Goal: Use online tool/utility

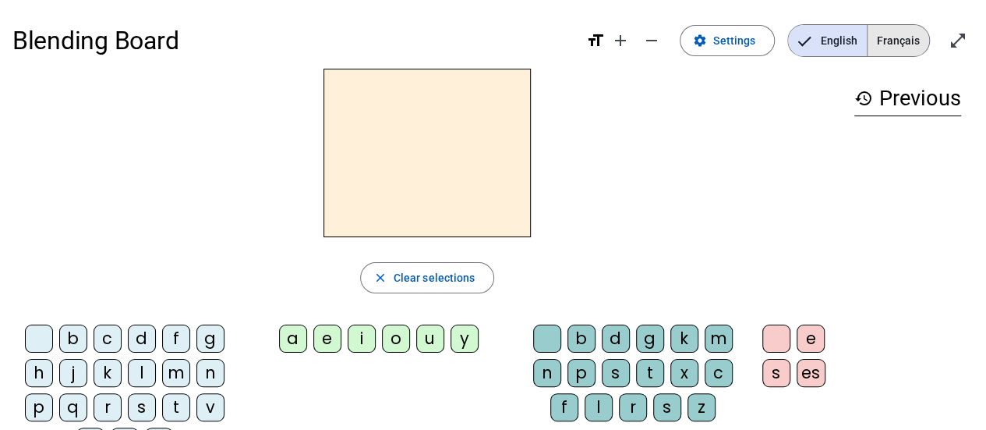
click at [881, 38] on span "Français" at bounding box center [899, 40] width 62 height 31
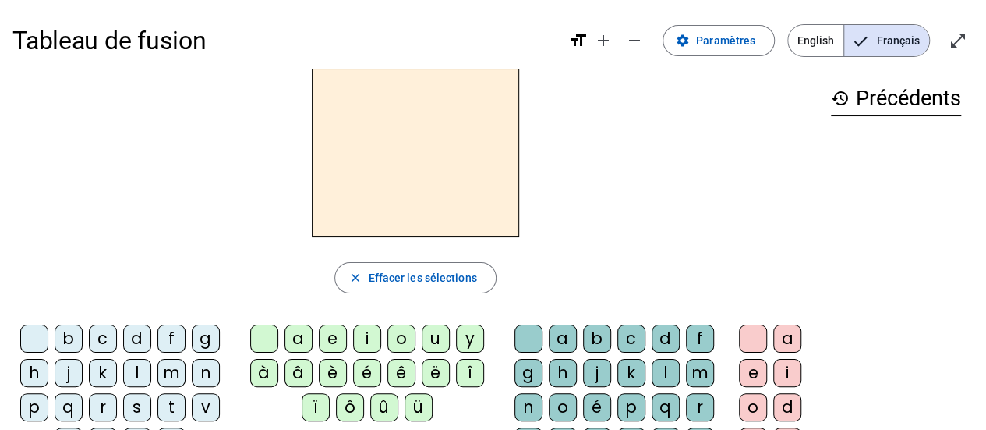
click at [203, 338] on div "g" at bounding box center [206, 338] width 28 height 28
click at [561, 344] on div "a" at bounding box center [563, 338] width 28 height 28
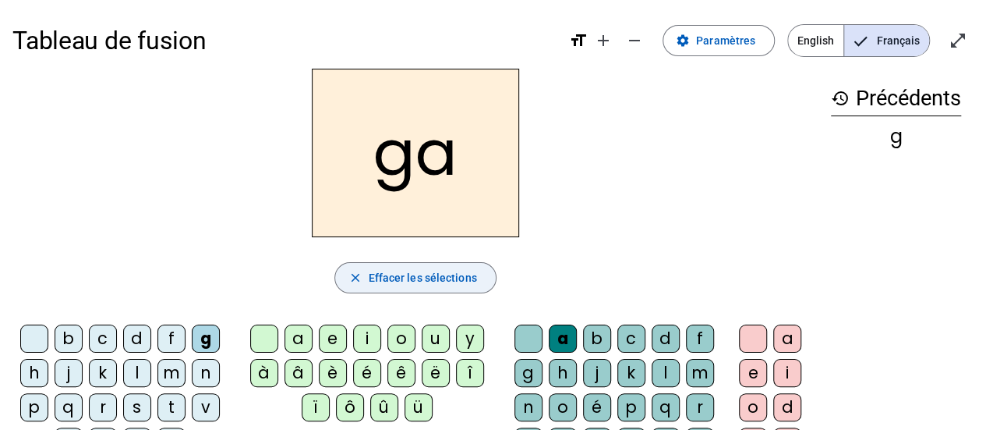
click at [453, 280] on span "Effacer les sélections" at bounding box center [422, 277] width 108 height 19
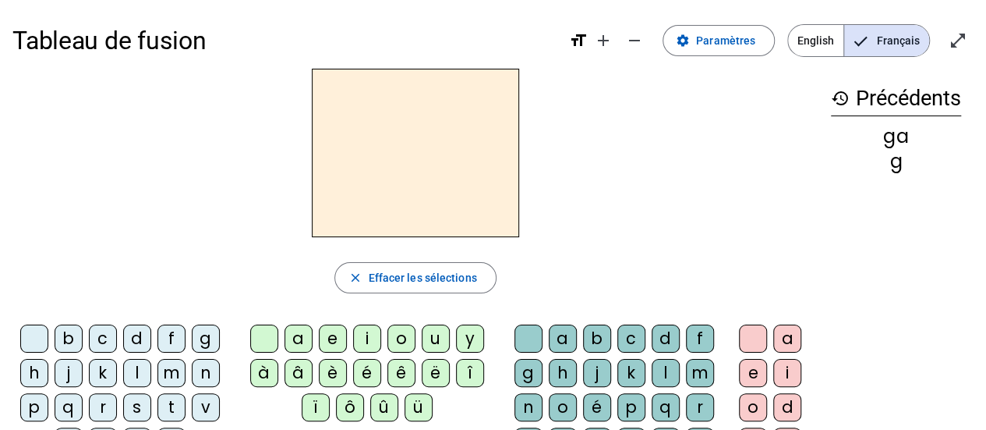
click at [198, 331] on div "g" at bounding box center [206, 338] width 28 height 28
click at [364, 342] on div "i" at bounding box center [367, 338] width 28 height 28
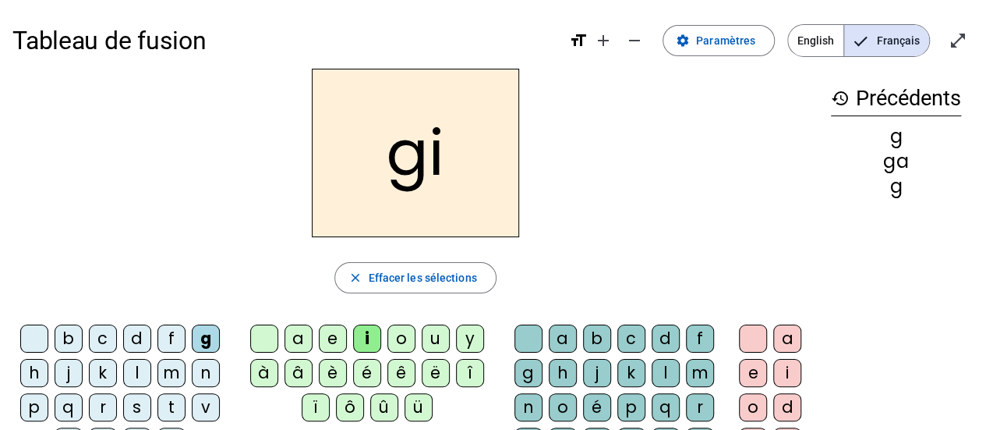
click at [834, 97] on mat-icon "history" at bounding box center [840, 98] width 19 height 19
click at [843, 101] on mat-icon "history" at bounding box center [840, 98] width 19 height 19
click at [731, 34] on span "Paramètres" at bounding box center [725, 40] width 59 height 19
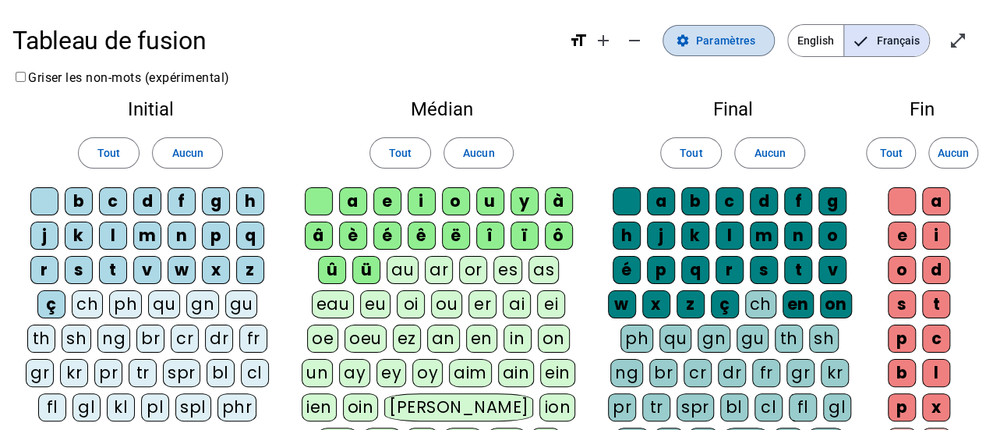
click at [735, 48] on span "Paramètres" at bounding box center [725, 40] width 59 height 19
click at [699, 41] on span at bounding box center [719, 40] width 111 height 37
click at [688, 42] on mat-icon "settings" at bounding box center [683, 41] width 14 height 14
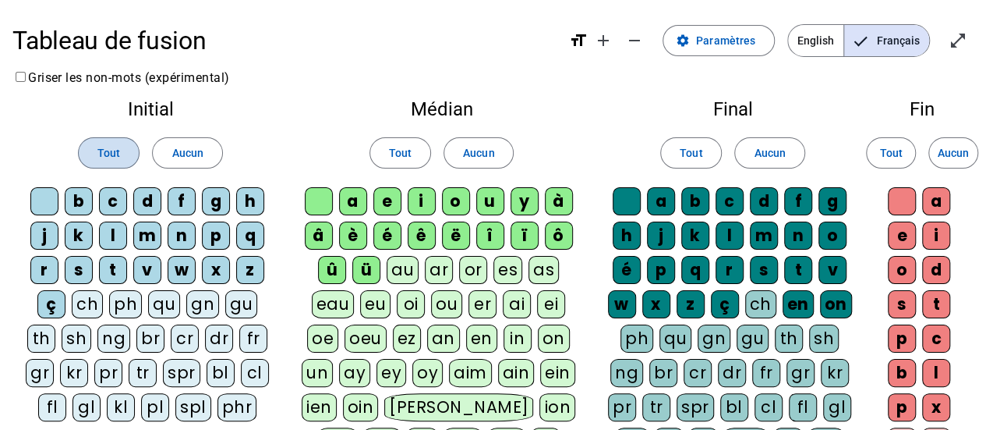
click at [82, 158] on span at bounding box center [109, 152] width 60 height 37
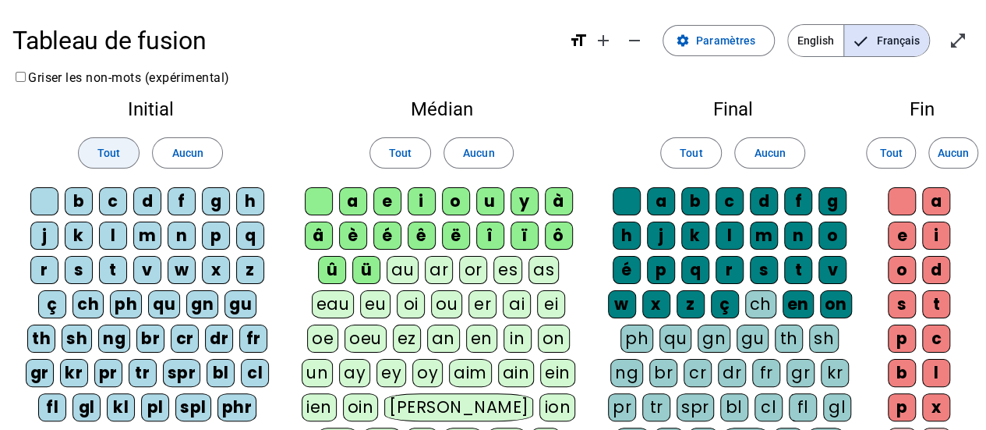
click at [94, 158] on span at bounding box center [109, 152] width 60 height 37
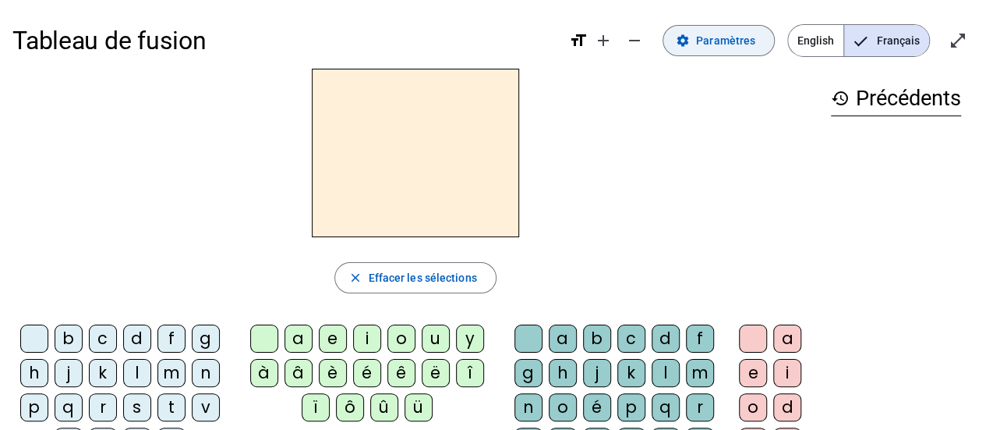
click at [745, 40] on span "Paramètres" at bounding box center [725, 40] width 59 height 19
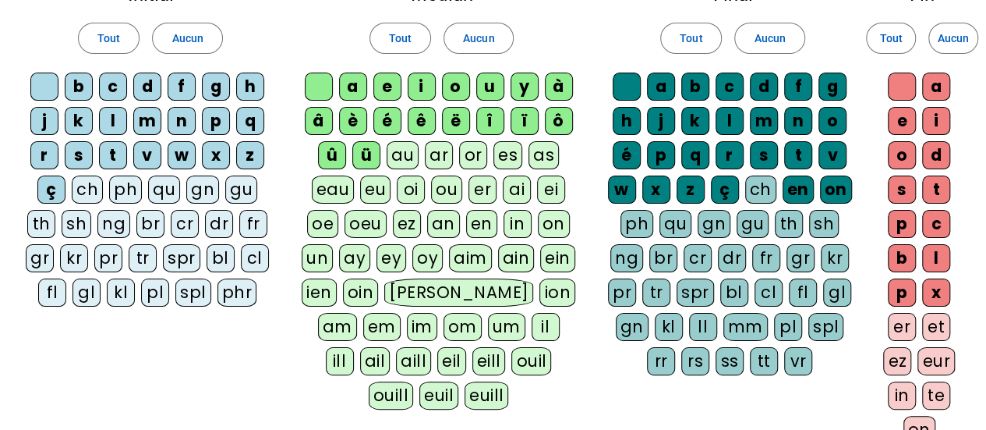
scroll to position [91, 0]
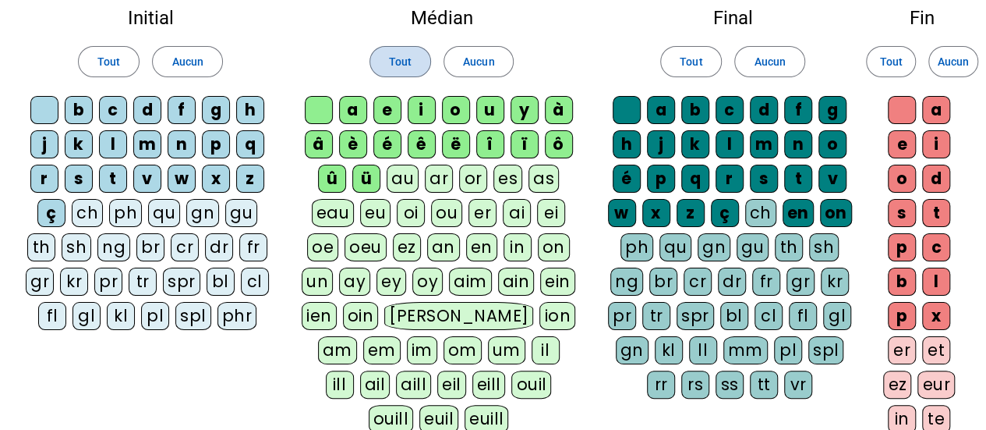
click at [413, 63] on span at bounding box center [400, 61] width 60 height 37
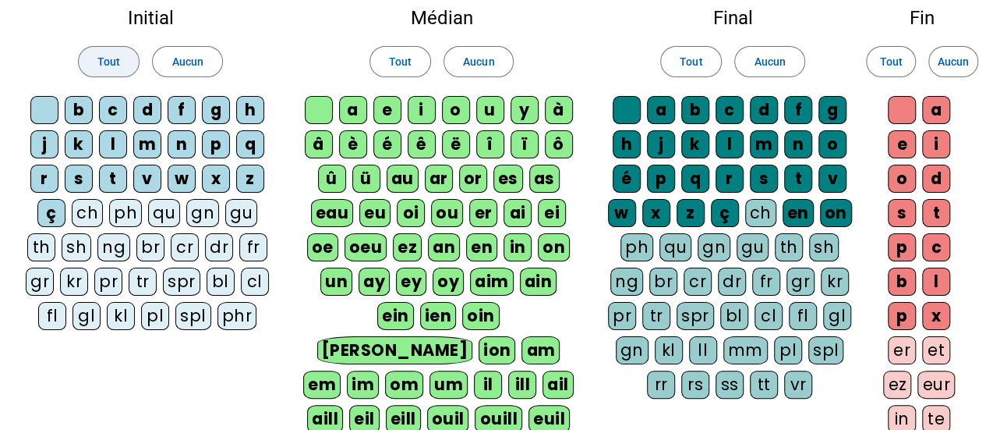
click at [106, 69] on span "Tout" at bounding box center [108, 61] width 23 height 19
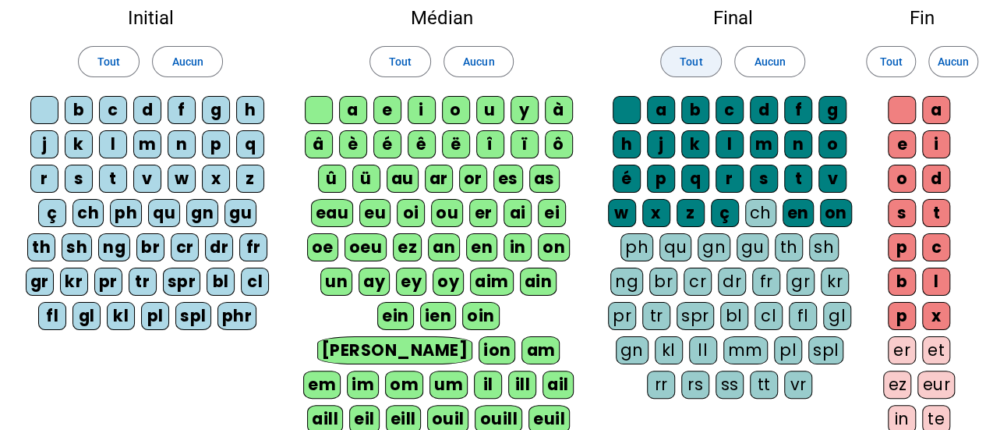
click at [708, 62] on span at bounding box center [691, 61] width 60 height 37
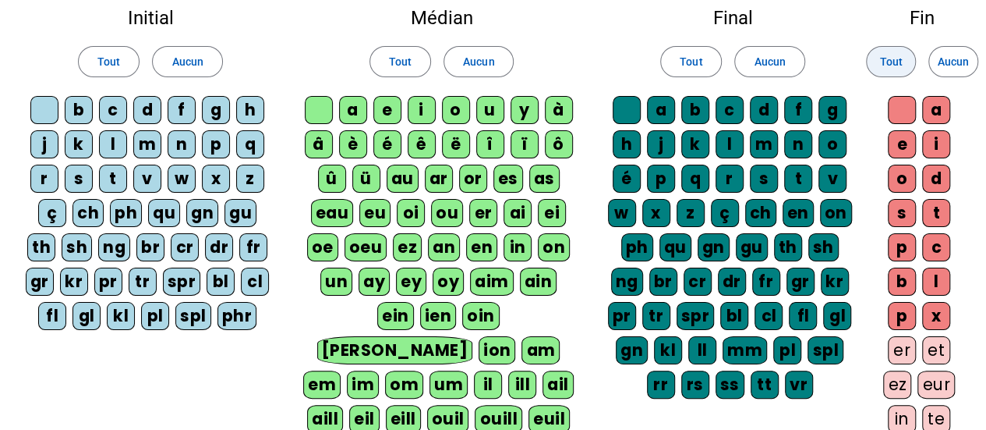
click at [891, 62] on span "Tout" at bounding box center [891, 61] width 23 height 19
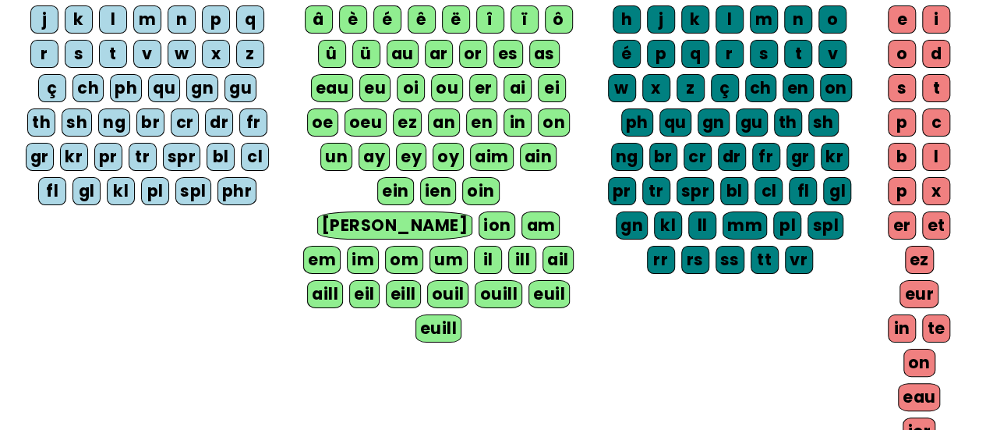
scroll to position [325, 0]
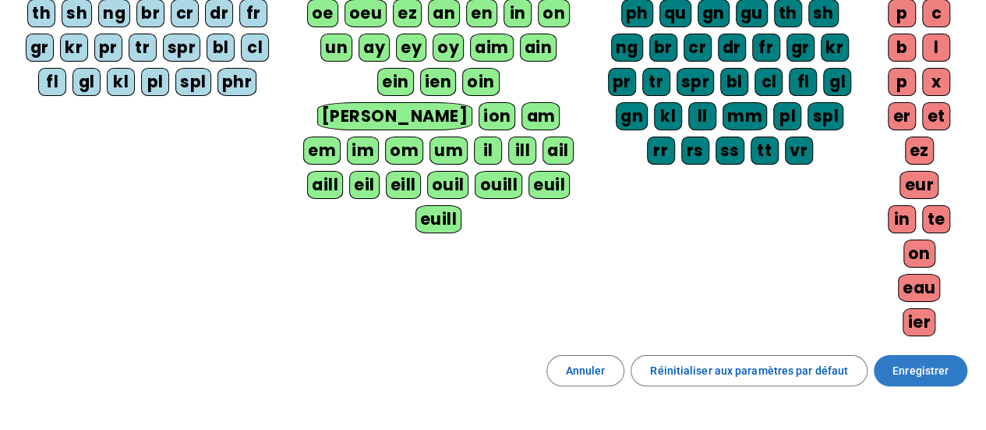
click at [947, 361] on span "Enregistrer" at bounding box center [921, 370] width 56 height 19
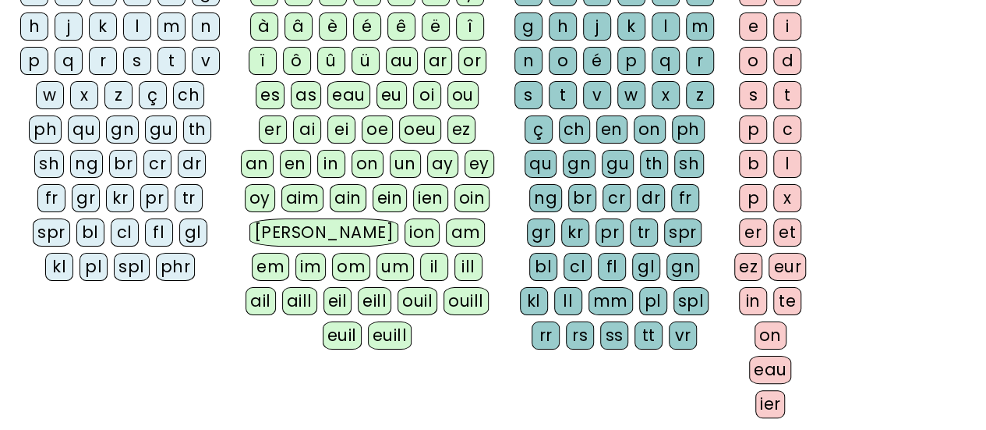
scroll to position [190, 0]
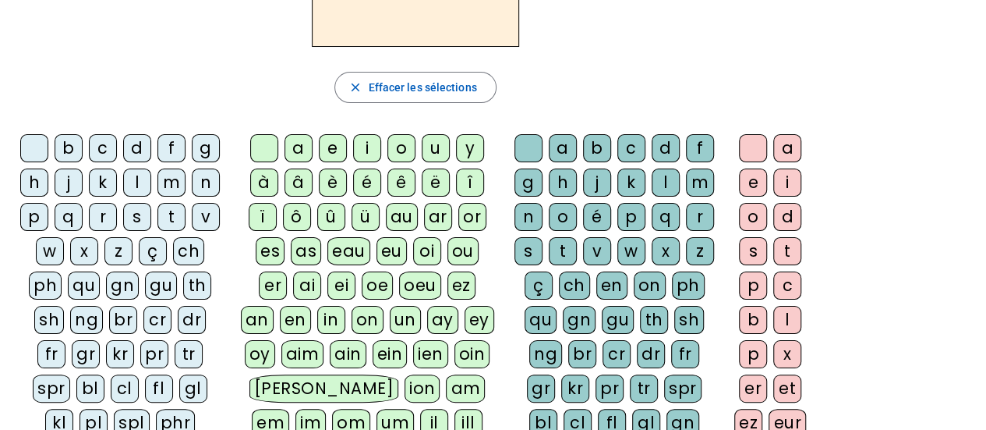
click at [44, 286] on div "ph" at bounding box center [45, 285] width 33 height 28
click at [413, 247] on div "oi" at bounding box center [427, 251] width 28 height 28
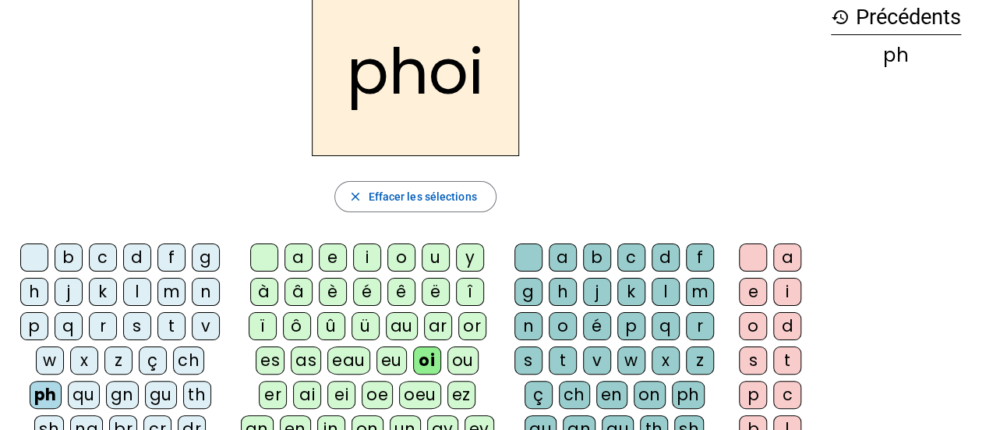
scroll to position [112, 0]
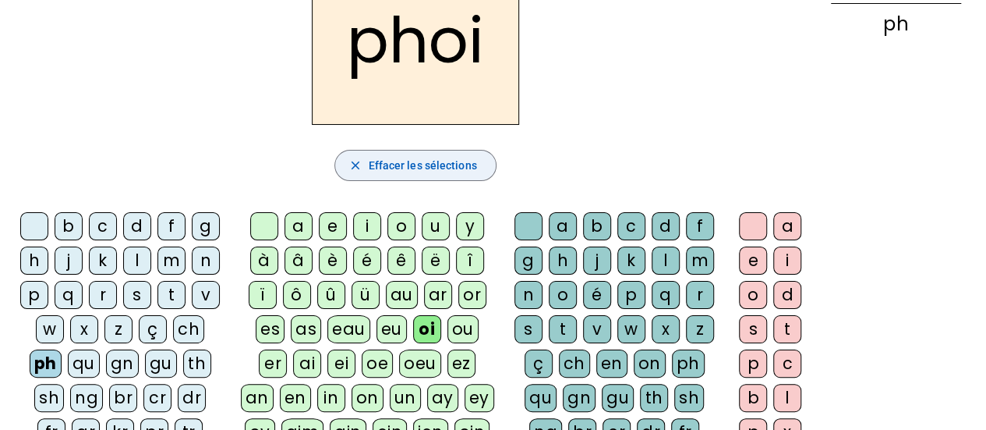
click at [413, 151] on span "button" at bounding box center [415, 165] width 160 height 37
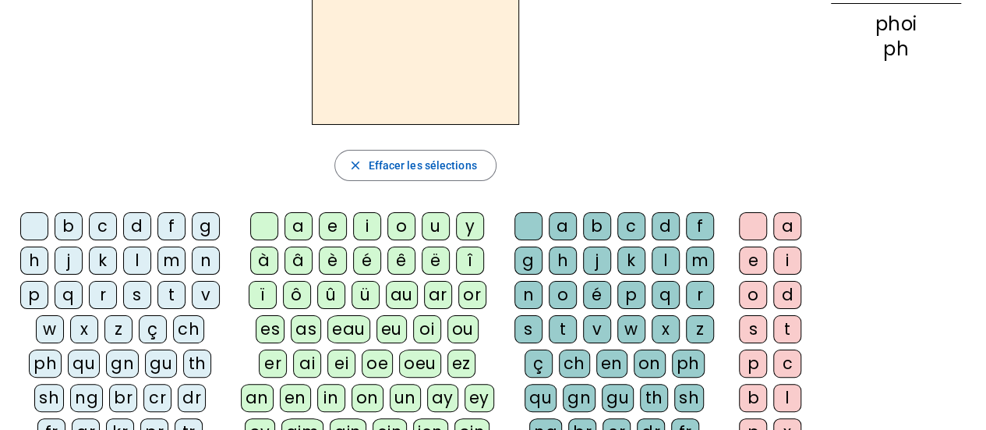
scroll to position [190, 0]
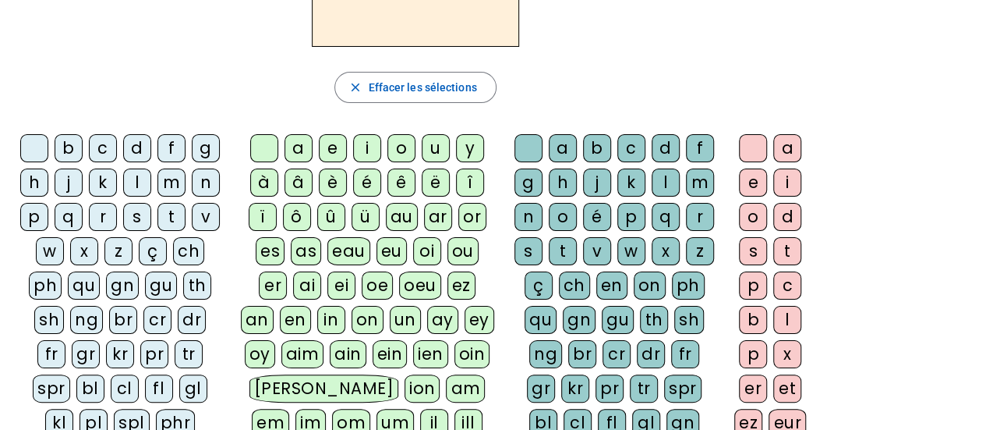
click at [140, 350] on div "pr" at bounding box center [154, 354] width 28 height 28
click at [317, 318] on div "in" at bounding box center [331, 320] width 28 height 28
click at [572, 276] on div "ch" at bounding box center [574, 285] width 31 height 28
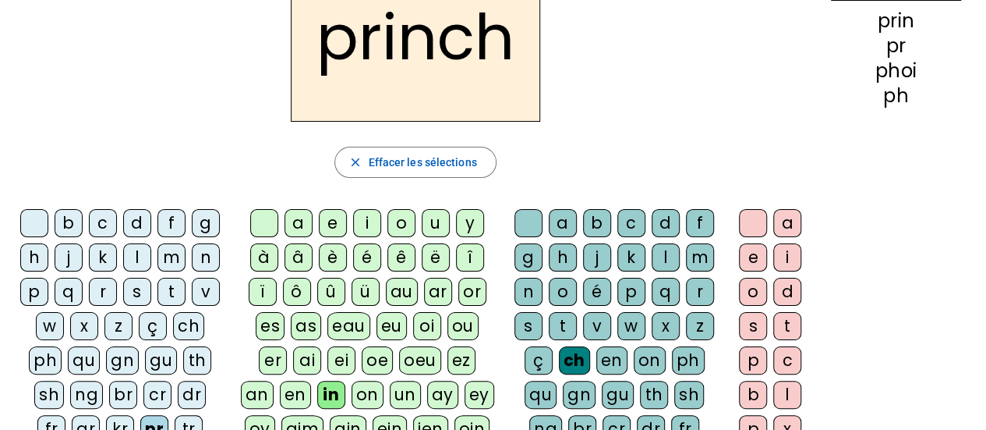
scroll to position [34, 0]
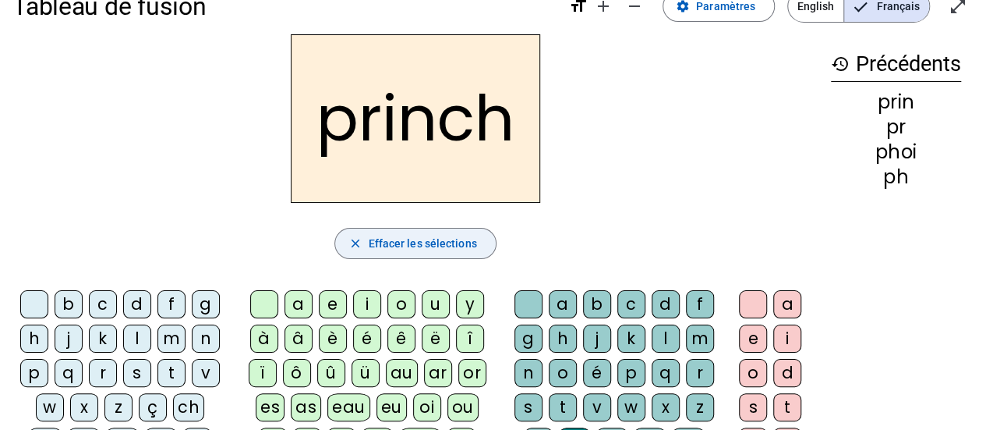
click at [416, 255] on span "button" at bounding box center [415, 243] width 160 height 37
